Goal: Find specific page/section: Find specific page/section

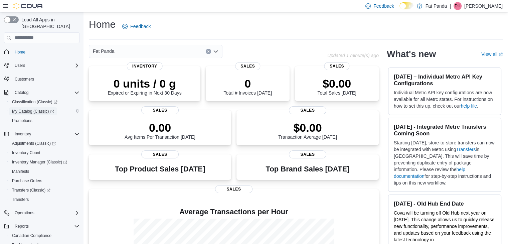
click at [35, 108] on span "My Catalog (Classic)" at bounding box center [33, 110] width 42 height 5
